Goal: Transaction & Acquisition: Obtain resource

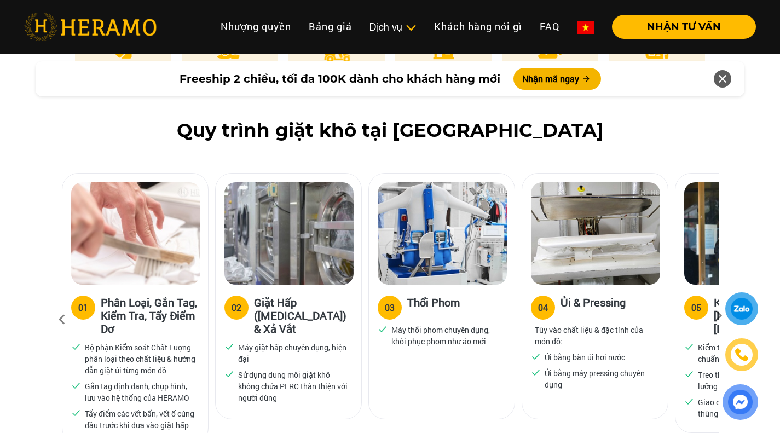
scroll to position [657, 0]
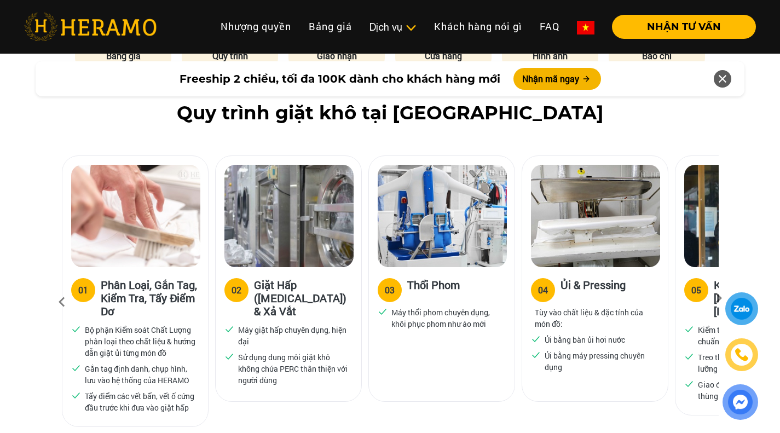
click at [716, 298] on icon at bounding box center [719, 301] width 20 height 7
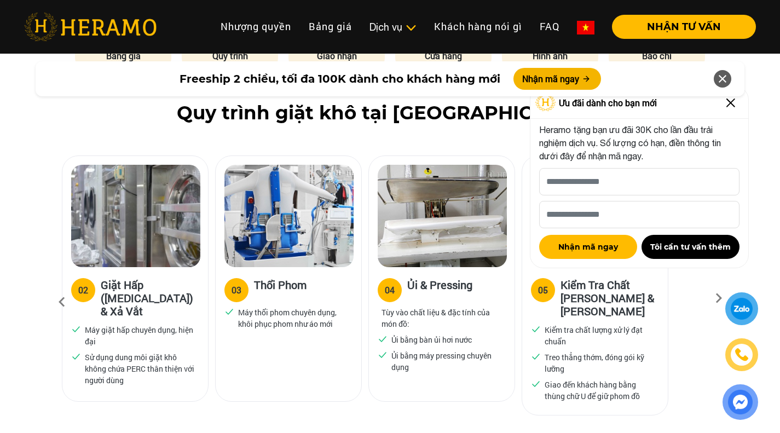
click at [731, 105] on img at bounding box center [731, 103] width 18 height 18
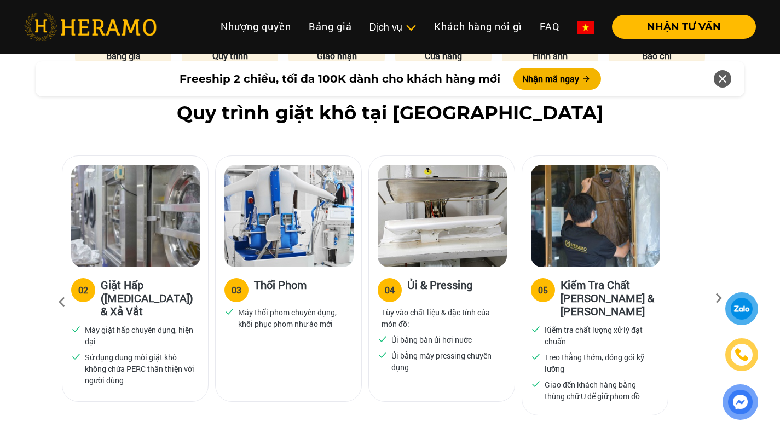
click at [716, 298] on icon at bounding box center [719, 301] width 20 height 7
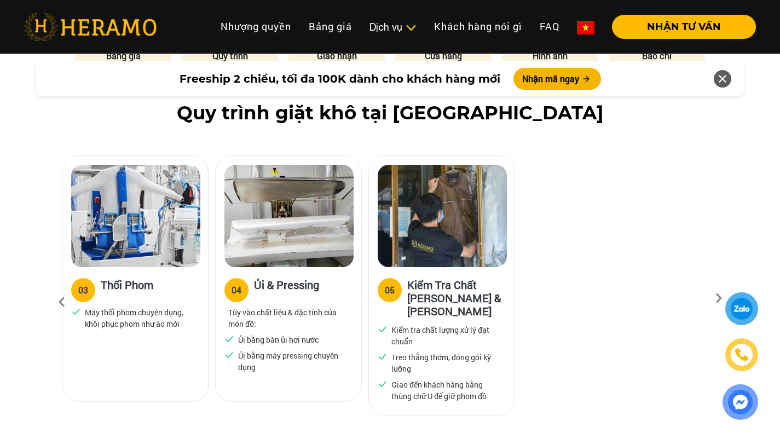
click at [716, 298] on icon at bounding box center [719, 301] width 20 height 7
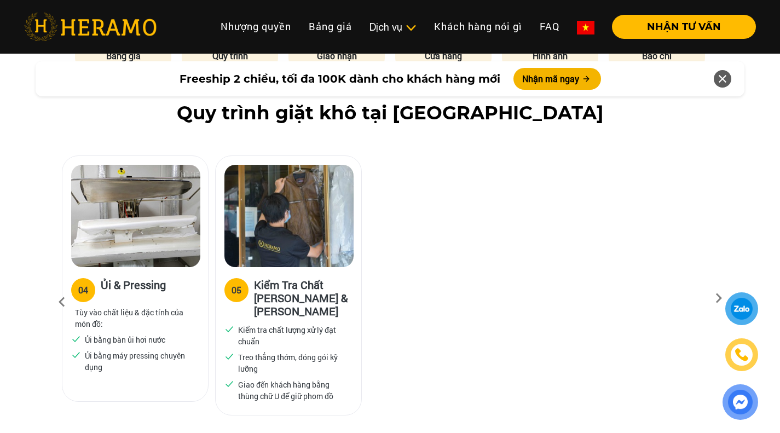
click at [716, 298] on icon at bounding box center [719, 301] width 20 height 7
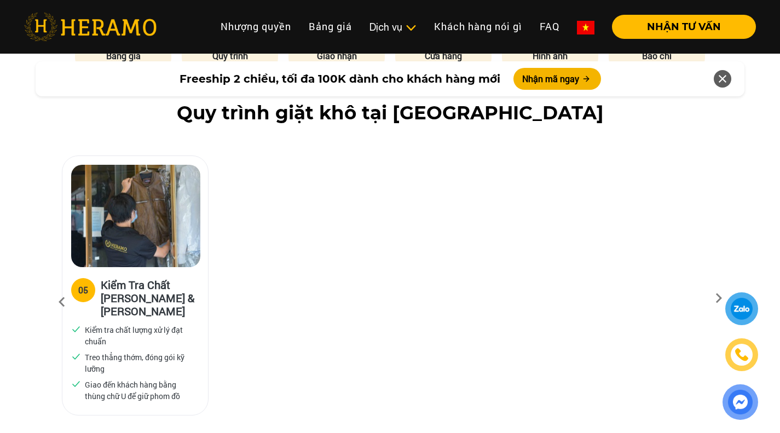
click at [716, 298] on icon at bounding box center [719, 301] width 20 height 7
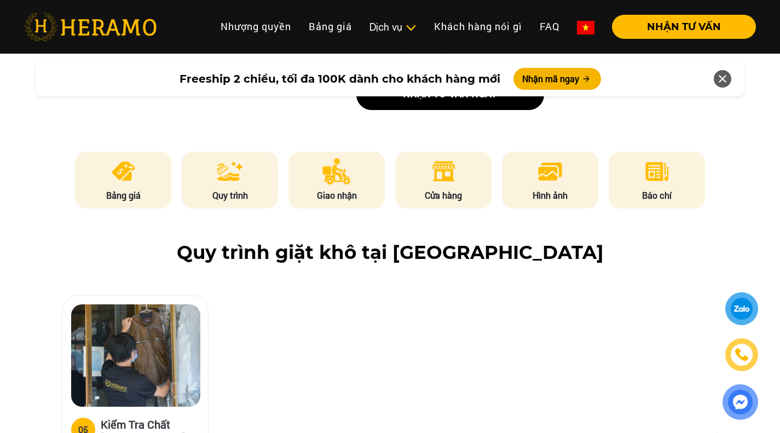
scroll to position [492, 0]
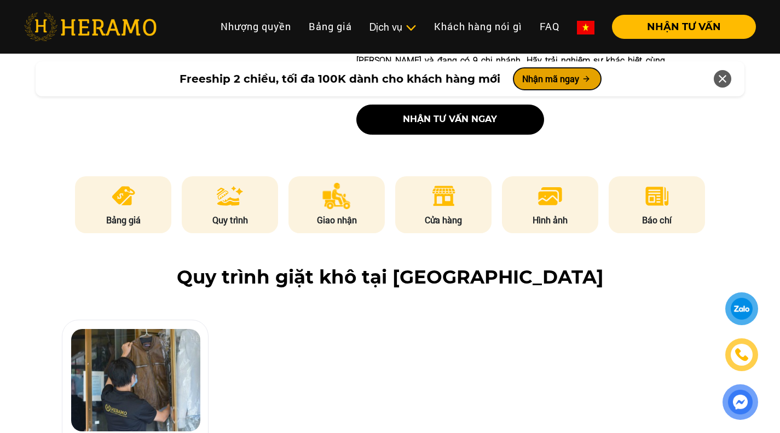
click at [560, 83] on button "Nhận mã ngay" at bounding box center [557, 79] width 88 height 22
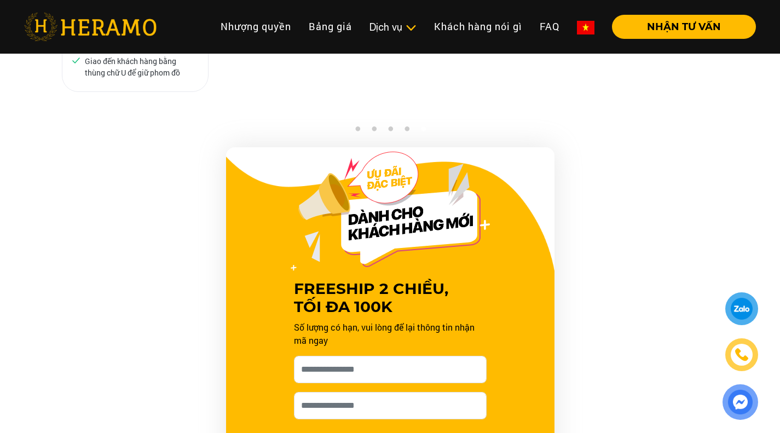
scroll to position [1112, 0]
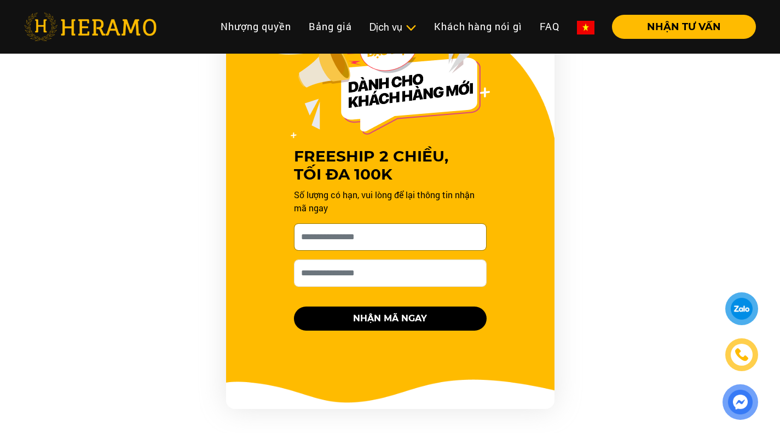
click at [404, 226] on input "[PERSON_NAME] xin tên của bạn nhé *" at bounding box center [390, 236] width 193 height 27
type input "****"
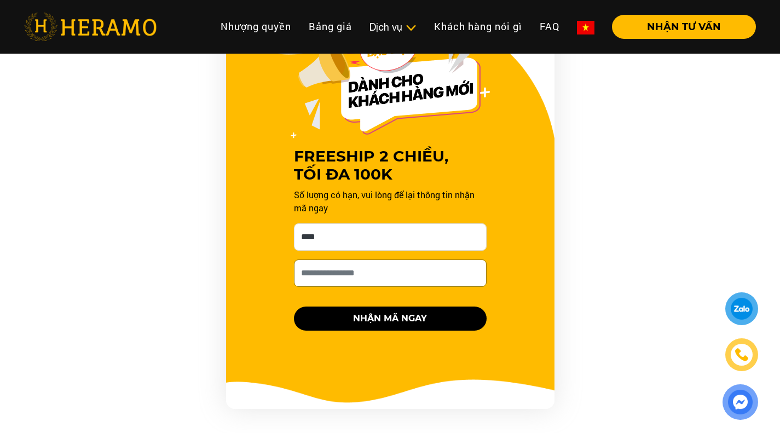
click at [385, 261] on input "Số điện thoại HERAMO có thể liên hệ là *" at bounding box center [390, 272] width 193 height 27
type input "**********"
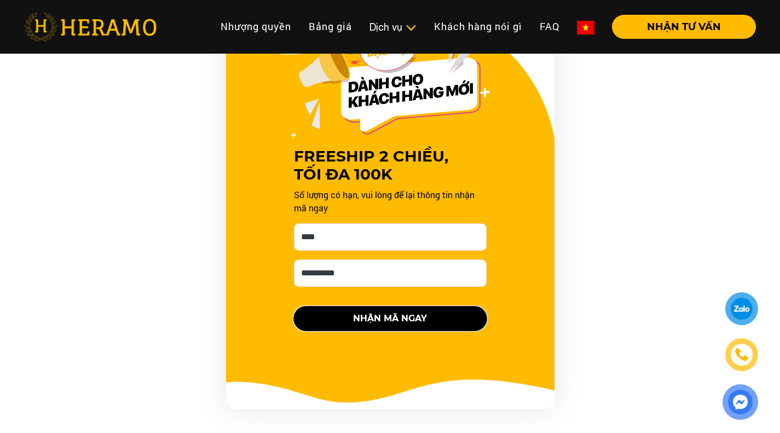
click at [397, 306] on button "NHẬN MÃ NGAY" at bounding box center [390, 318] width 193 height 24
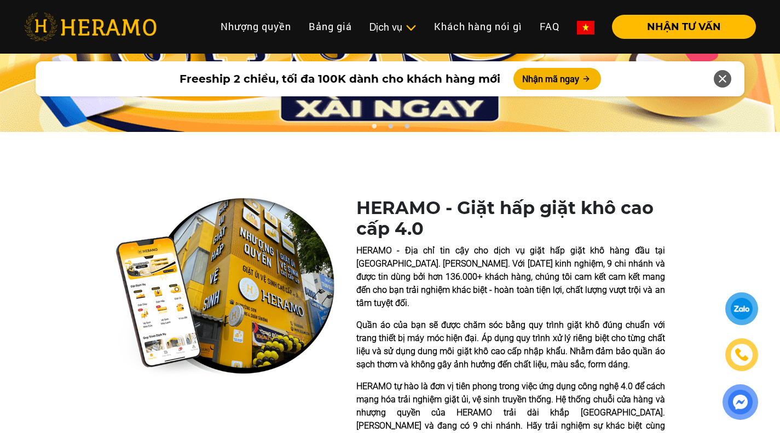
scroll to position [0, 0]
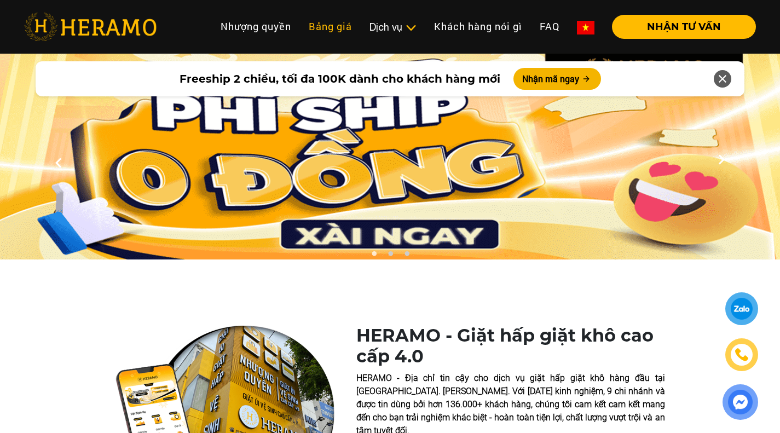
click at [329, 26] on link "Bảng giá" at bounding box center [330, 27] width 61 height 24
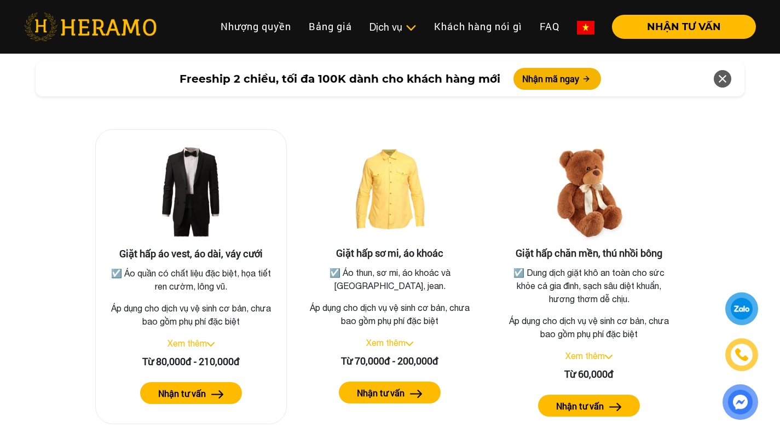
click at [211, 342] on img at bounding box center [211, 344] width 8 height 4
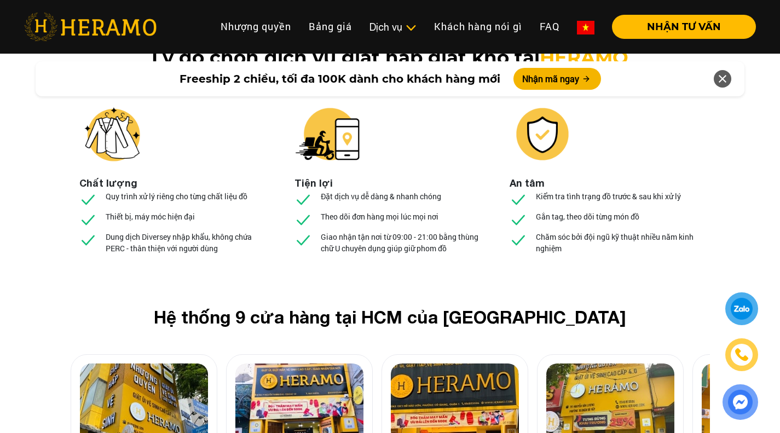
scroll to position [4096, 0]
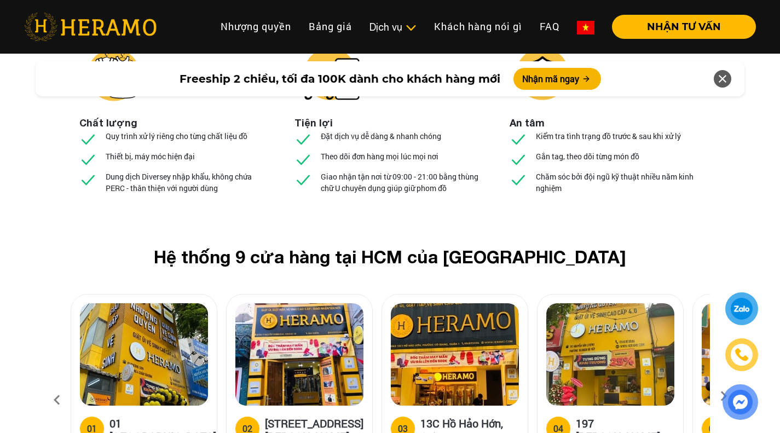
click at [722, 396] on icon at bounding box center [724, 399] width 20 height 7
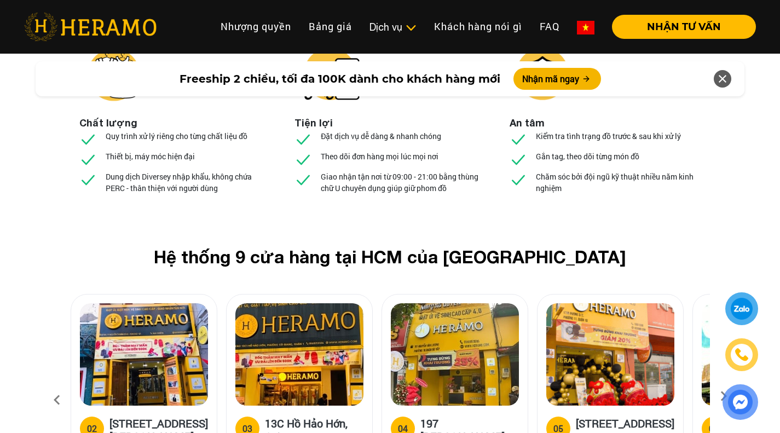
click at [722, 396] on icon at bounding box center [724, 399] width 20 height 7
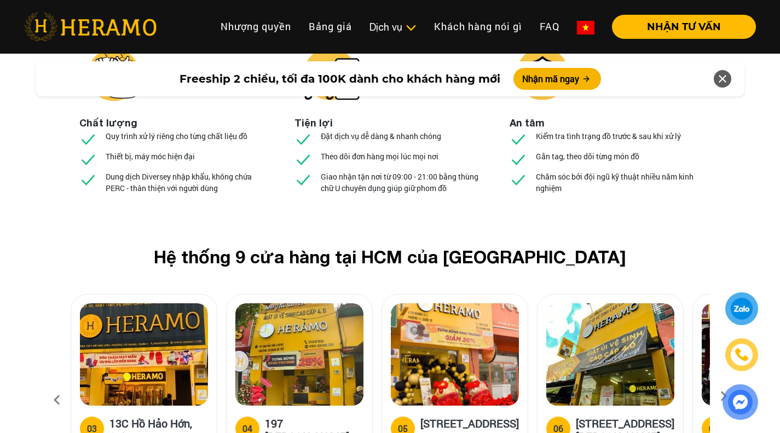
click at [722, 396] on icon at bounding box center [724, 399] width 20 height 7
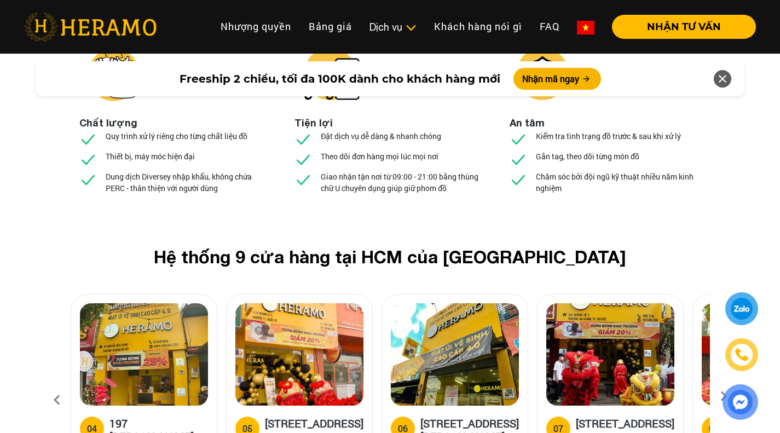
click at [722, 396] on icon at bounding box center [724, 399] width 20 height 7
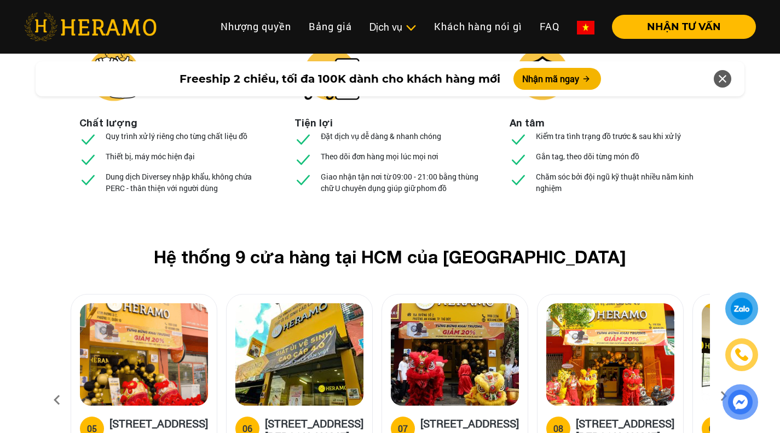
click at [722, 396] on icon at bounding box center [724, 399] width 20 height 7
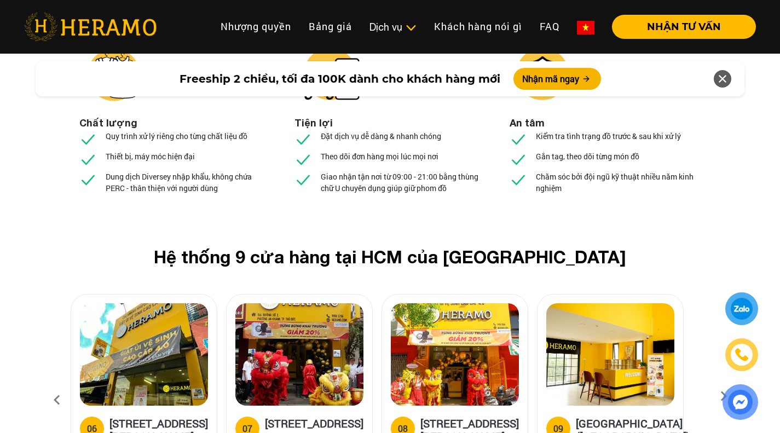
click at [722, 396] on icon at bounding box center [724, 399] width 20 height 7
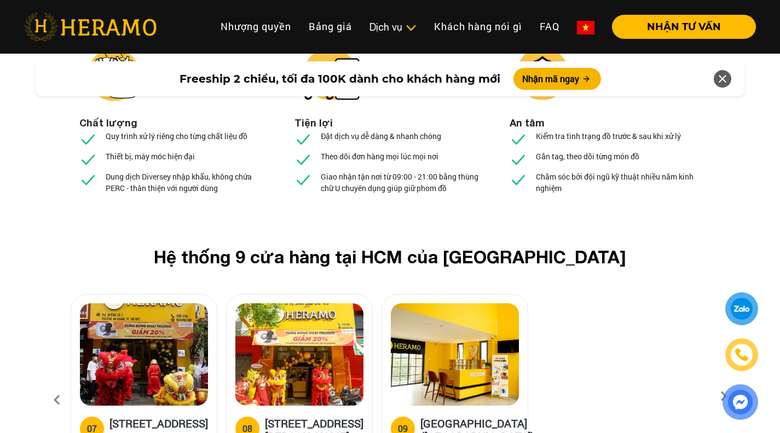
click at [56, 385] on icon at bounding box center [57, 400] width 20 height 30
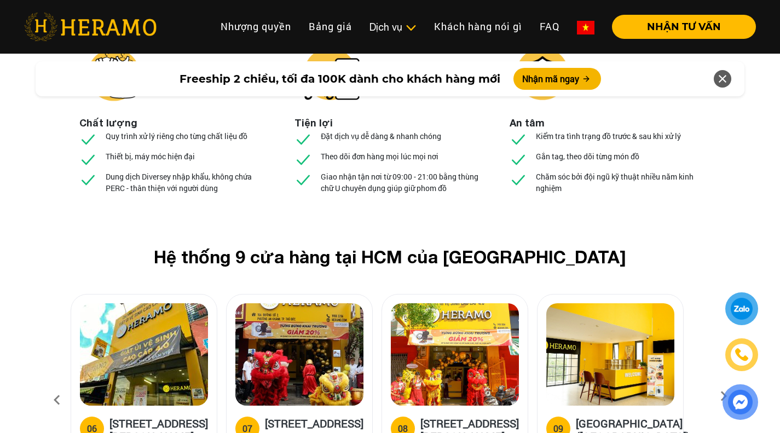
click at [56, 385] on icon at bounding box center [57, 400] width 20 height 30
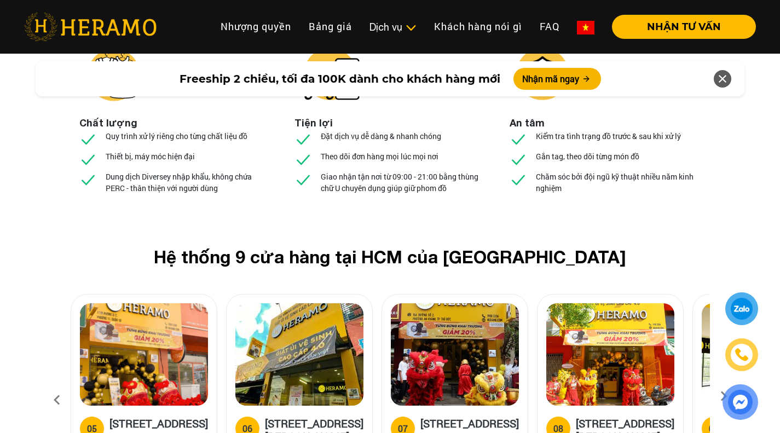
click at [56, 385] on icon at bounding box center [57, 400] width 20 height 30
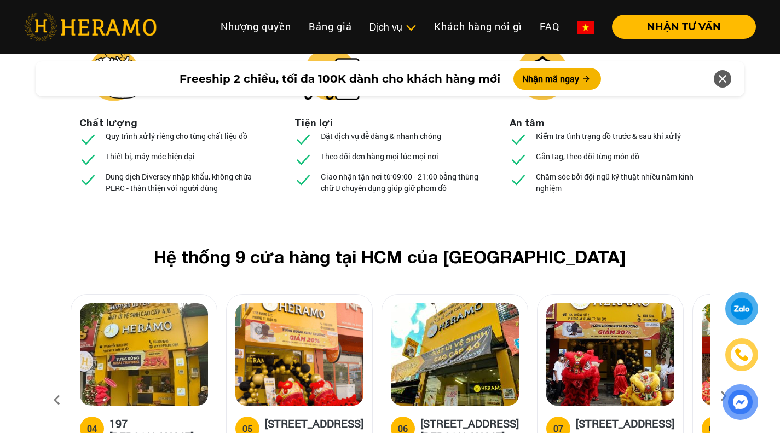
click at [56, 385] on icon at bounding box center [57, 400] width 20 height 30
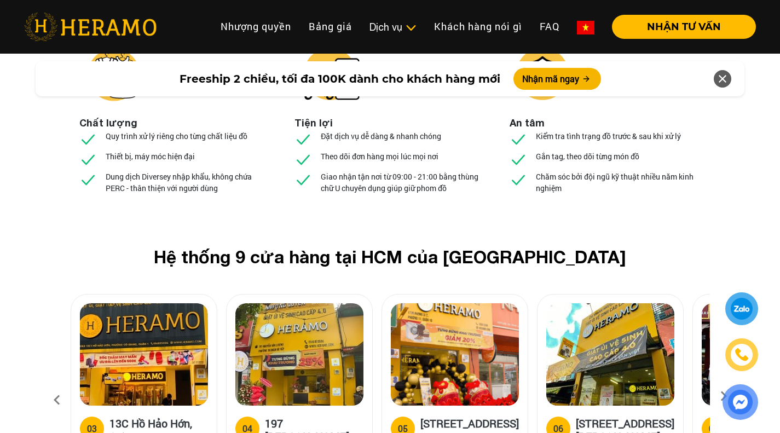
click at [56, 385] on icon at bounding box center [57, 400] width 20 height 30
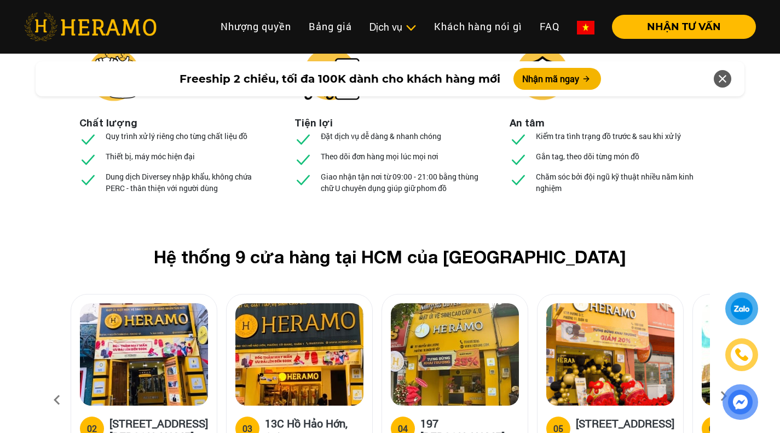
click at [56, 385] on icon at bounding box center [57, 400] width 20 height 30
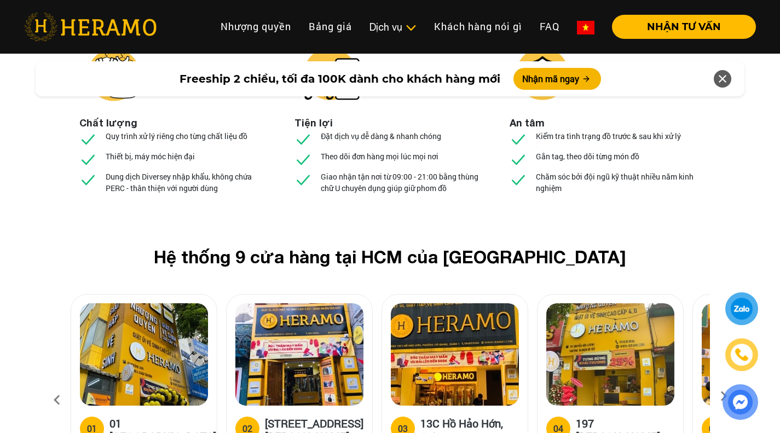
click at [56, 385] on icon at bounding box center [57, 400] width 20 height 30
